Goal: Task Accomplishment & Management: Use online tool/utility

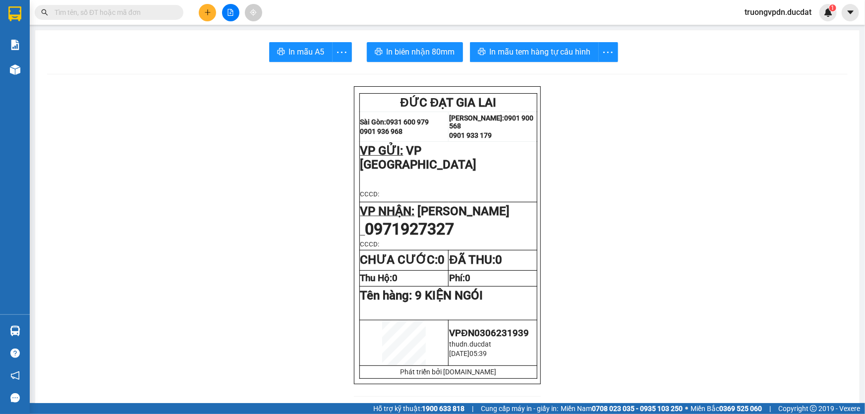
click at [233, 15] on icon "file-add" at bounding box center [230, 12] width 7 height 7
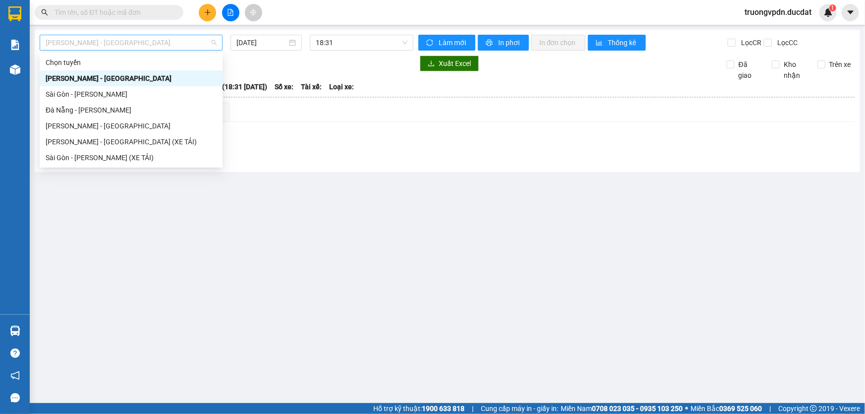
click at [160, 42] on span "[PERSON_NAME] - [GEOGRAPHIC_DATA]" at bounding box center [131, 42] width 171 height 15
click at [82, 124] on div "[PERSON_NAME] - [GEOGRAPHIC_DATA]" at bounding box center [131, 125] width 171 height 11
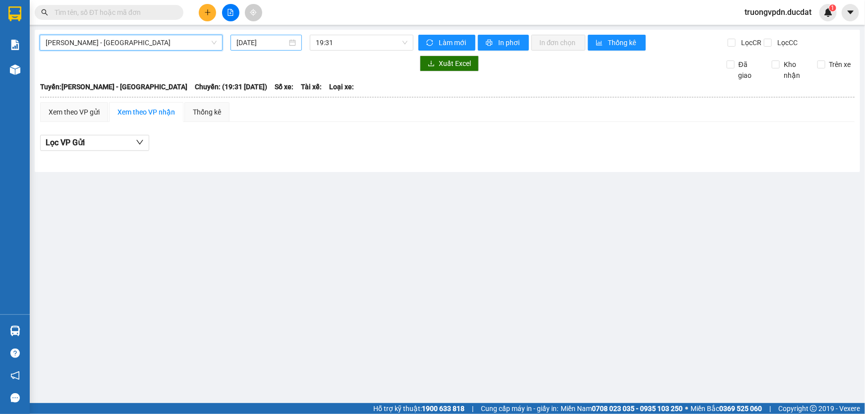
click at [289, 42] on div "[DATE]" at bounding box center [266, 42] width 59 height 11
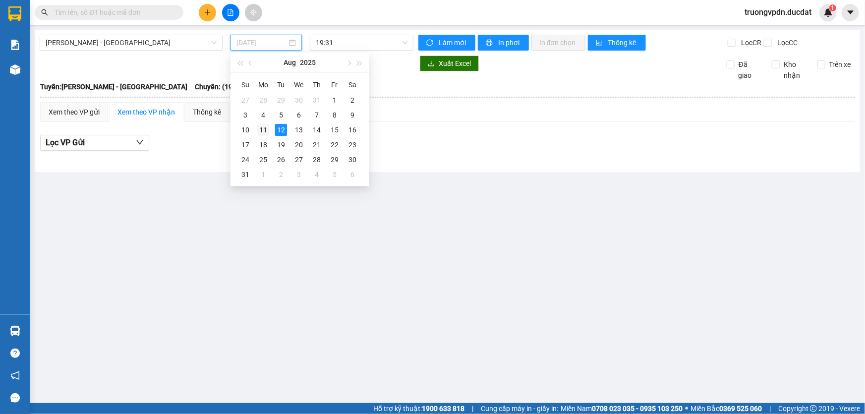
click at [262, 130] on div "11" at bounding box center [263, 130] width 12 height 12
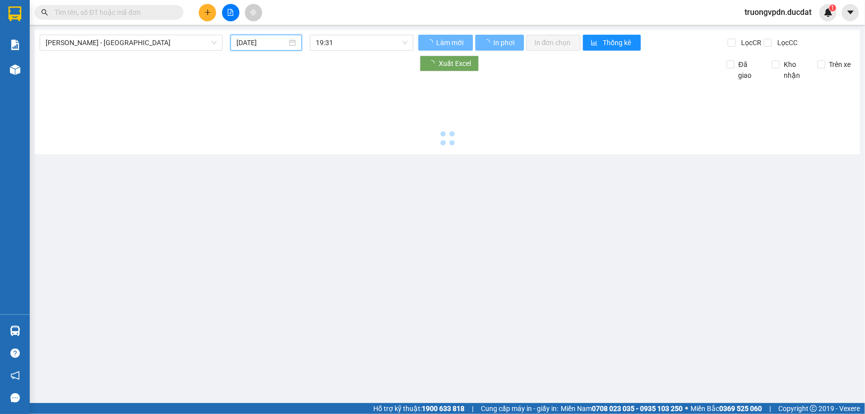
type input "[DATE]"
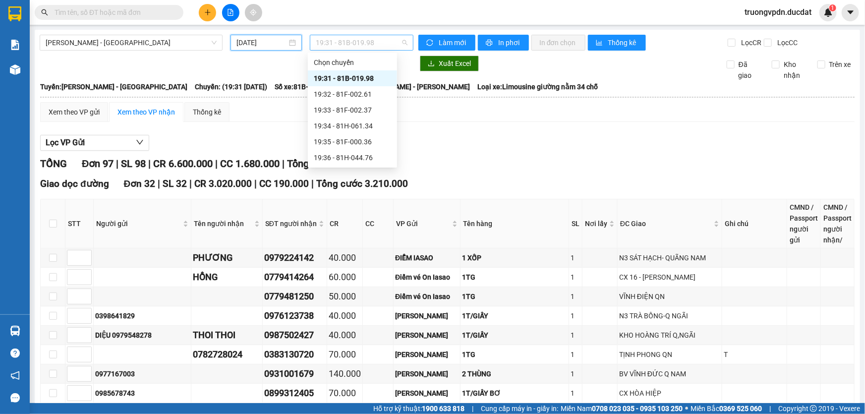
click at [382, 45] on span "19:31 - 81B-019.98" at bounding box center [362, 42] width 92 height 15
click at [367, 79] on div "19:31 - 81B-019.98" at bounding box center [352, 78] width 77 height 11
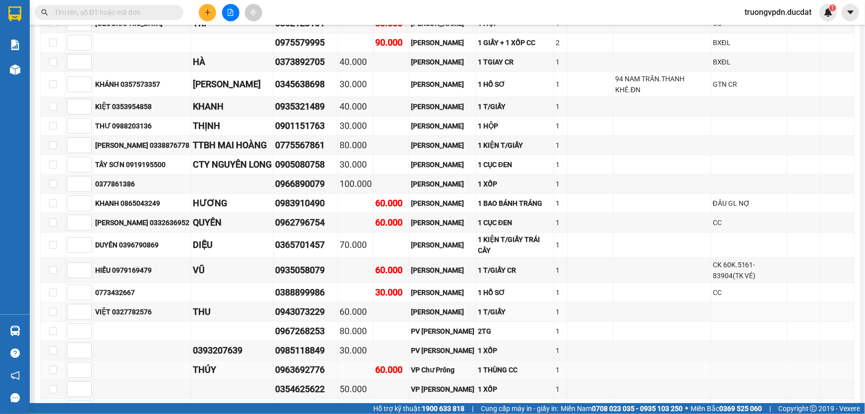
scroll to position [1890, 0]
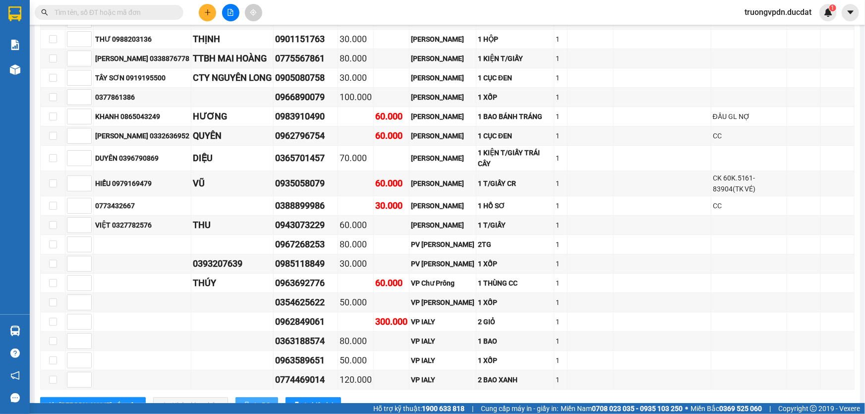
drag, startPoint x: 218, startPoint y: 369, endPoint x: 223, endPoint y: 366, distance: 5.5
click at [254, 400] on span "In DS" at bounding box center [262, 405] width 16 height 11
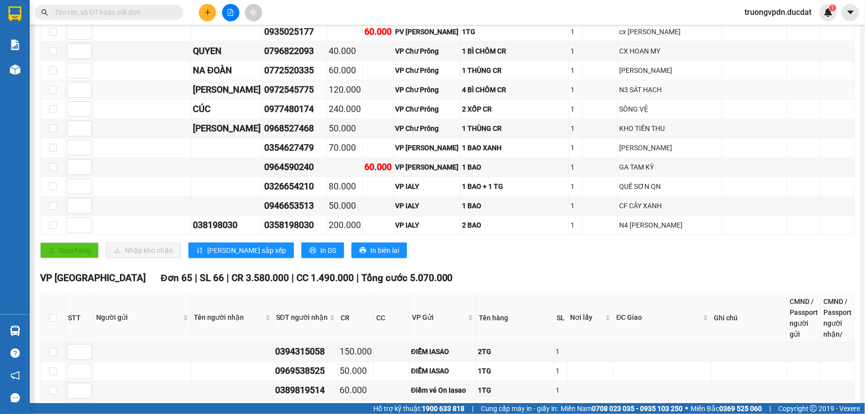
scroll to position [583, 0]
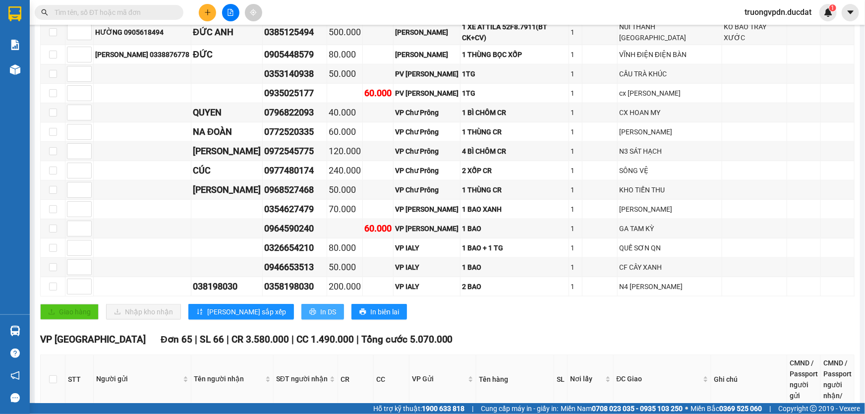
click at [301, 304] on button "In DS" at bounding box center [322, 312] width 43 height 16
